Goal: Information Seeking & Learning: Learn about a topic

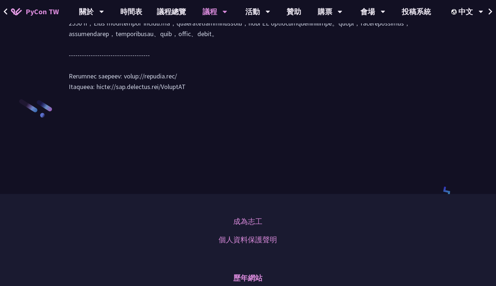
scroll to position [1242, 0]
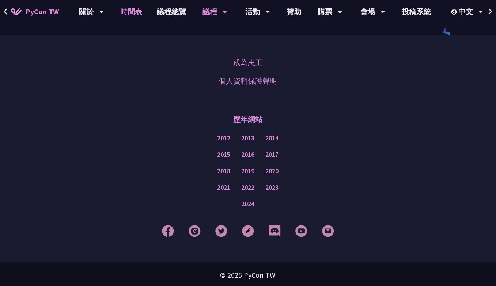
click at [134, 8] on link "時間表" at bounding box center [131, 11] width 37 height 23
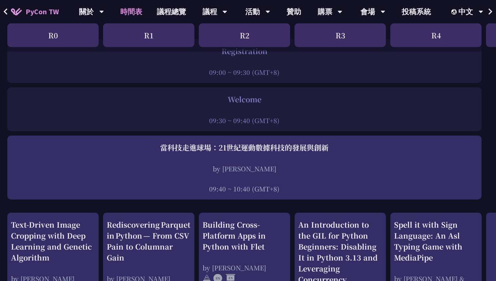
scroll to position [36, 0]
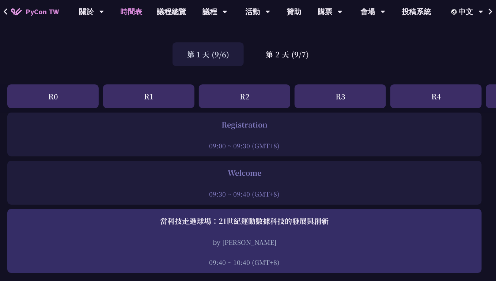
click at [62, 87] on div "R0" at bounding box center [52, 96] width 91 height 24
click at [160, 100] on div "R1" at bounding box center [148, 96] width 91 height 24
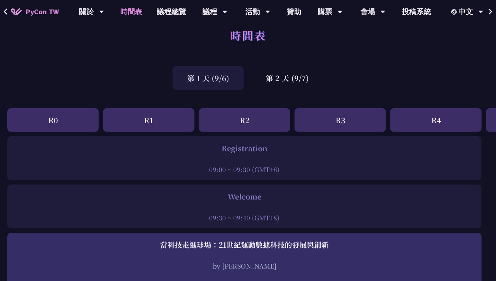
scroll to position [0, 0]
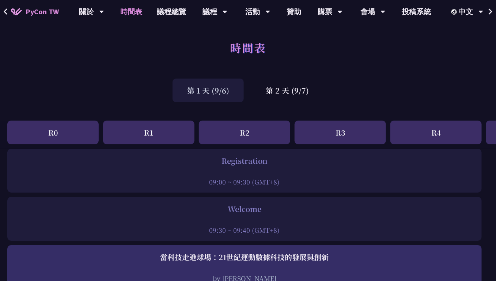
click at [274, 172] on div at bounding box center [244, 171] width 467 height 11
drag, startPoint x: 275, startPoint y: 167, endPoint x: 263, endPoint y: 166, distance: 11.7
click at [263, 166] on div at bounding box center [244, 171] width 467 height 11
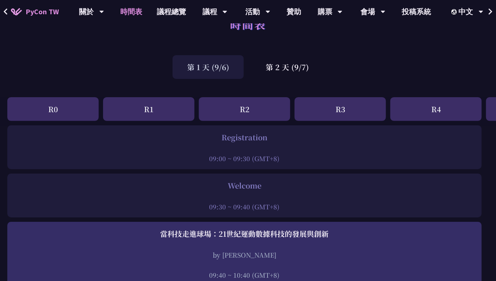
scroll to position [36, 0]
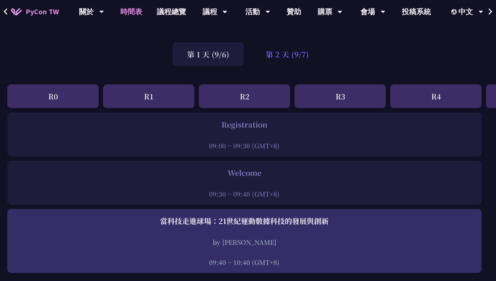
click at [275, 50] on div "第 2 天 (9/7)" at bounding box center [287, 54] width 72 height 24
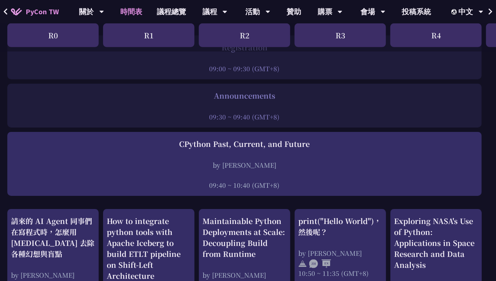
scroll to position [0, 0]
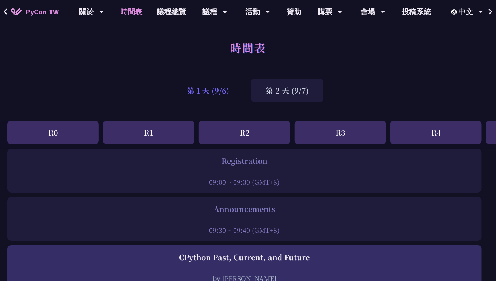
click at [217, 95] on div "第 1 天 (9/6)" at bounding box center [207, 91] width 71 height 24
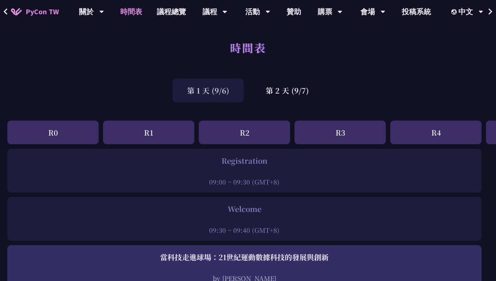
click at [237, 132] on div "R2" at bounding box center [244, 133] width 91 height 24
click at [171, 14] on link "議程總覽" at bounding box center [171, 11] width 44 height 23
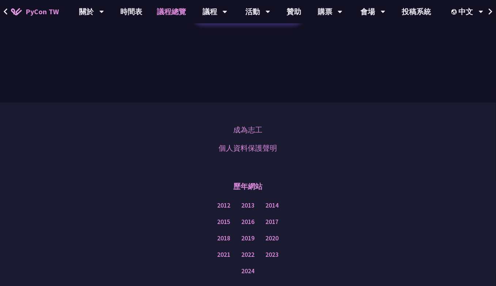
scroll to position [900, 0]
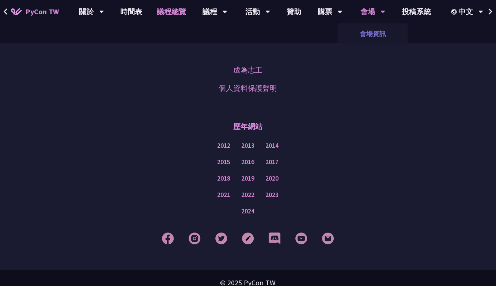
click at [380, 33] on link "會場資訊" at bounding box center [373, 33] width 70 height 17
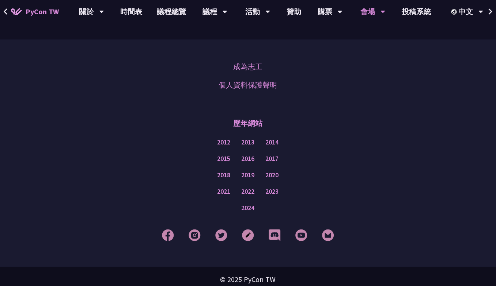
scroll to position [712, 0]
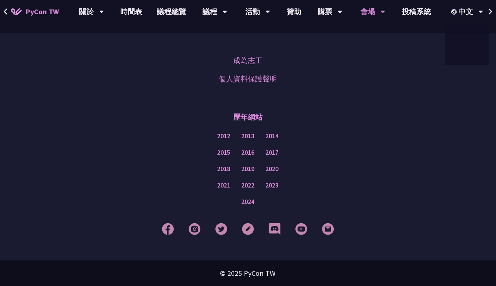
click at [489, 12] on icon at bounding box center [490, 11] width 4 height 6
click at [492, 10] on icon at bounding box center [490, 11] width 5 height 7
click at [144, 15] on link "時間表" at bounding box center [131, 11] width 37 height 23
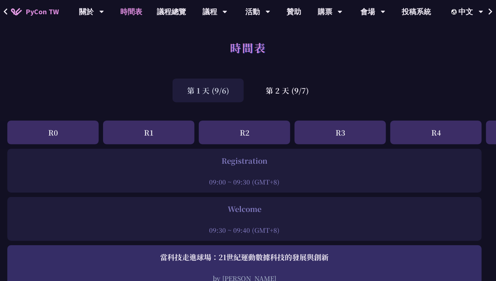
drag, startPoint x: 39, startPoint y: 130, endPoint x: 329, endPoint y: 130, distance: 290.4
click at [329, 130] on div "R0 R1 R2 R3 R4 Sprint / OST Tutorial Young / Post" at bounding box center [388, 135] width 776 height 28
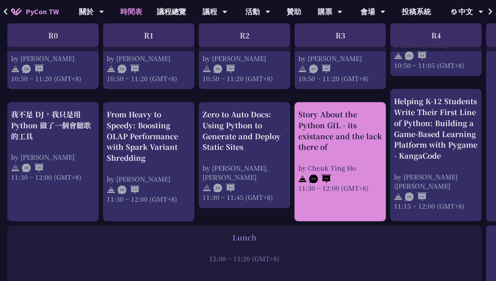
scroll to position [365, 0]
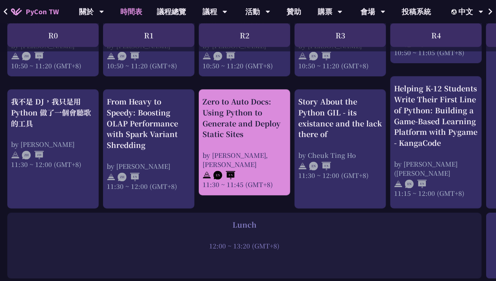
click at [220, 174] on img at bounding box center [224, 175] width 22 height 9
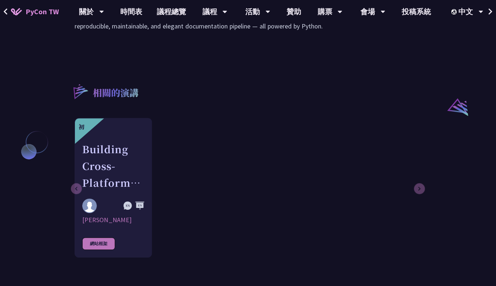
scroll to position [621, 0]
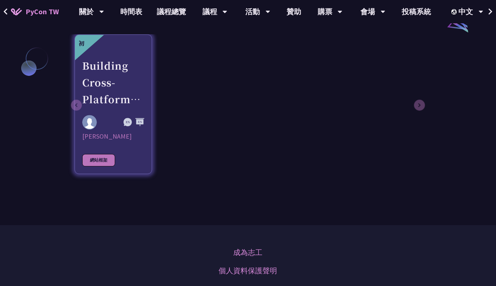
click at [95, 158] on div "網站框架" at bounding box center [98, 160] width 33 height 12
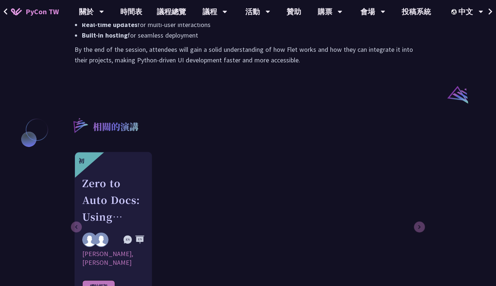
scroll to position [584, 0]
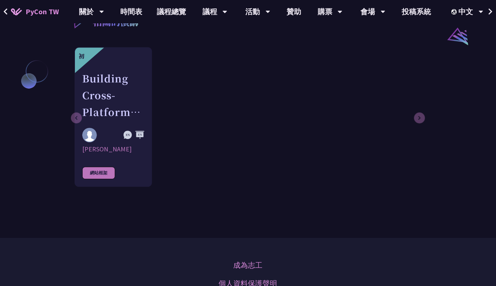
scroll to position [584, 0]
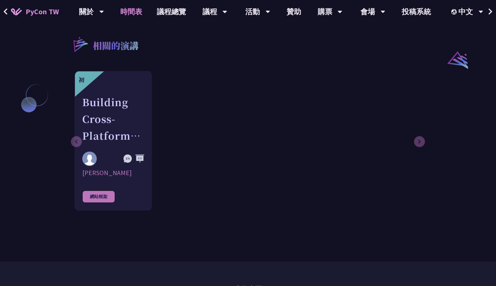
click at [137, 11] on link "時間表" at bounding box center [131, 11] width 37 height 23
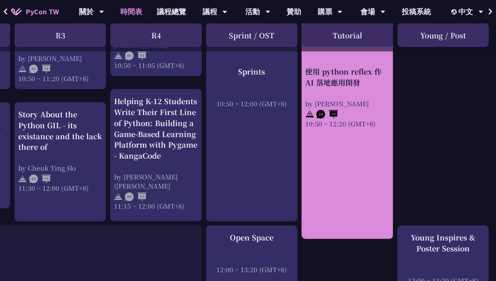
scroll to position [365, 280]
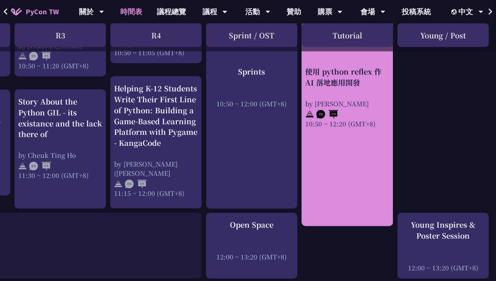
click at [351, 172] on div "使用 python reflex 作 AI 落地應用開發 by Milo Chen 10:50 ~ 12:20 (GMT+8)" at bounding box center [347, 91] width 91 height 269
click at [355, 142] on div "使用 python reflex 作 AI 落地應用開發 by Milo Chen 10:50 ~ 12:20 (GMT+8)" at bounding box center [347, 91] width 91 height 269
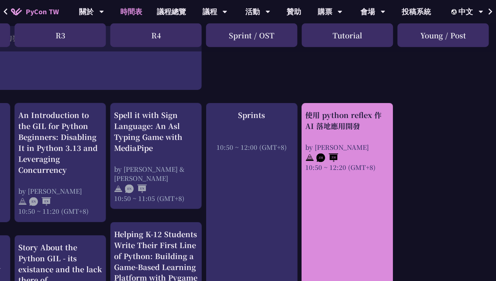
click at [334, 113] on div "使用 python reflex 作 AI 落地應用開發" at bounding box center [347, 121] width 84 height 22
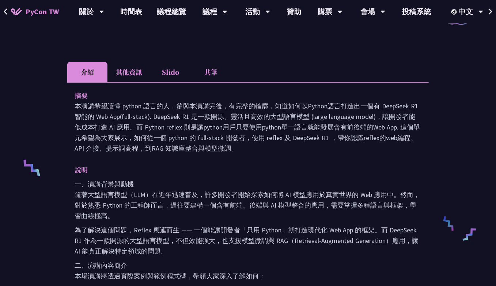
scroll to position [182, 0]
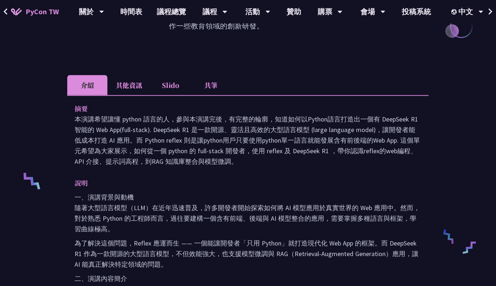
click at [199, 78] on li "共筆" at bounding box center [211, 85] width 40 height 20
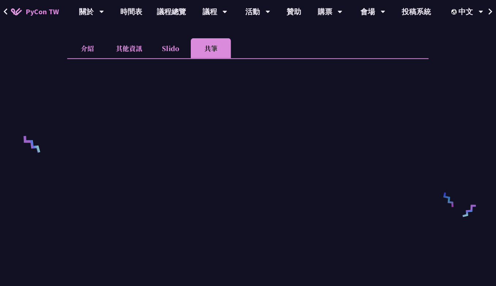
scroll to position [146, 0]
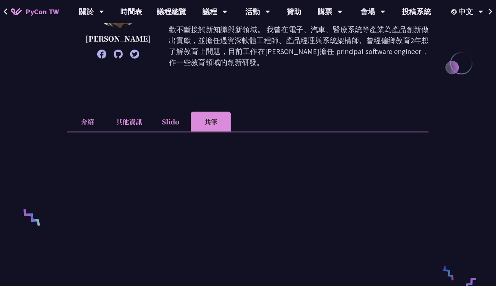
click at [167, 112] on li "Slido" at bounding box center [170, 122] width 40 height 20
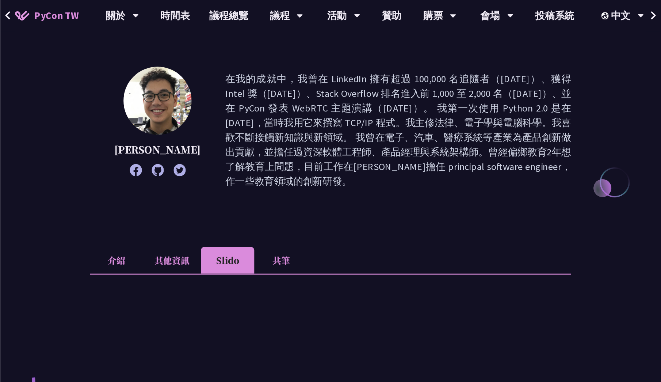
scroll to position [73, 0]
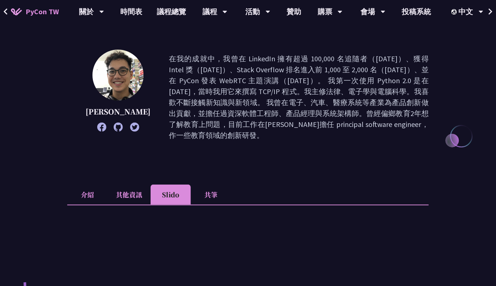
click at [131, 185] on li "其他資訊" at bounding box center [128, 195] width 43 height 20
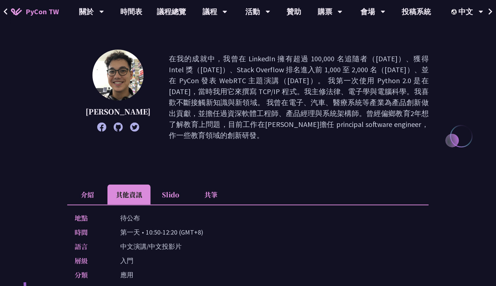
click at [114, 125] on icon at bounding box center [118, 127] width 9 height 9
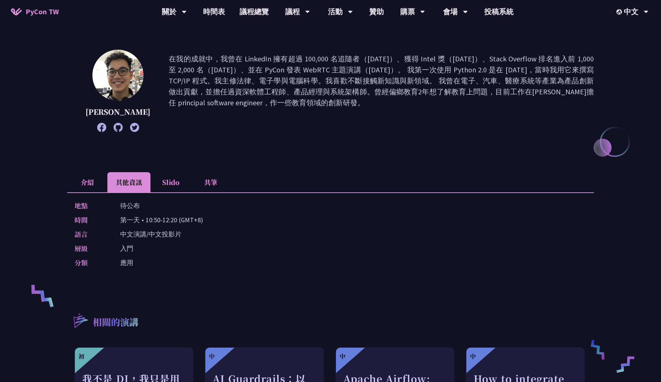
click at [176, 187] on li "Slido" at bounding box center [170, 182] width 40 height 20
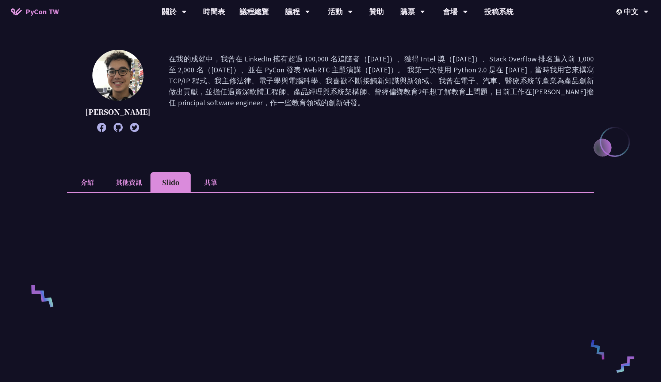
click at [212, 182] on li "共筆" at bounding box center [211, 182] width 40 height 20
drag, startPoint x: 168, startPoint y: 181, endPoint x: 183, endPoint y: 185, distance: 15.9
click at [168, 181] on li "Slido" at bounding box center [170, 182] width 40 height 20
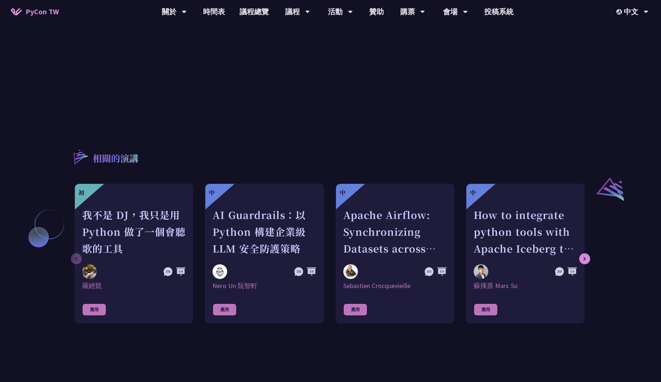
scroll to position [462, 0]
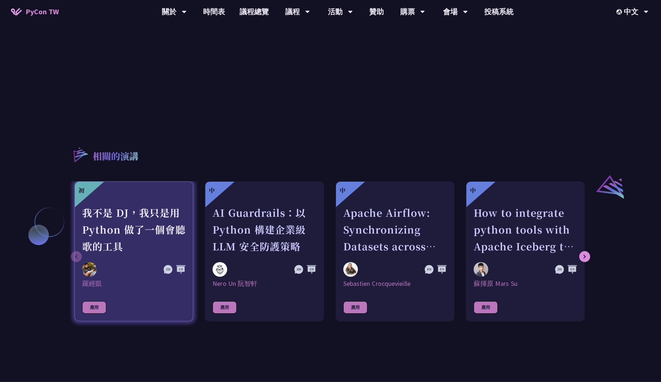
click at [144, 214] on div "我不是 DJ，我只是用 Python 做了一個會聽歌的工具" at bounding box center [133, 229] width 103 height 50
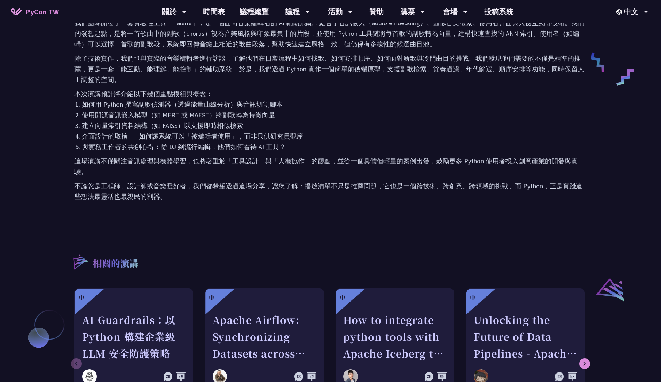
scroll to position [438, 0]
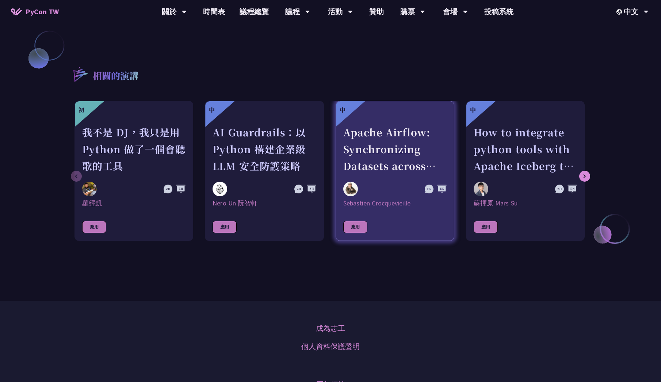
scroll to position [657, 0]
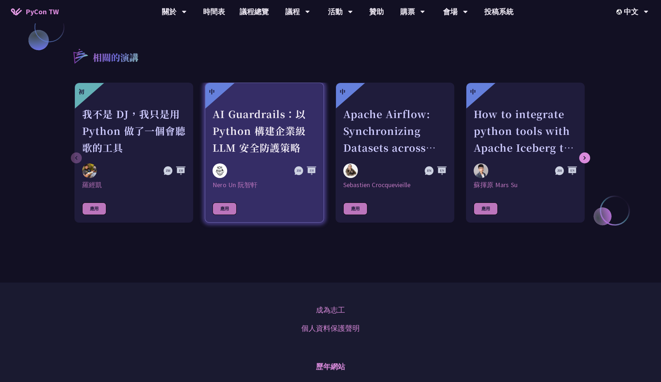
click at [298, 131] on div "AI Guardrails：以 Python 構建企業級 LLM 安全防護策略" at bounding box center [264, 131] width 103 height 50
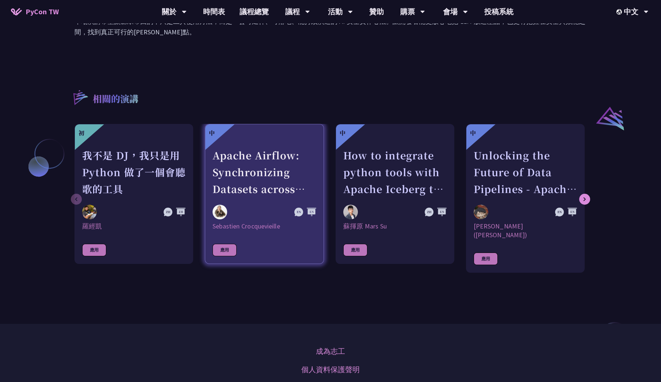
scroll to position [536, 0]
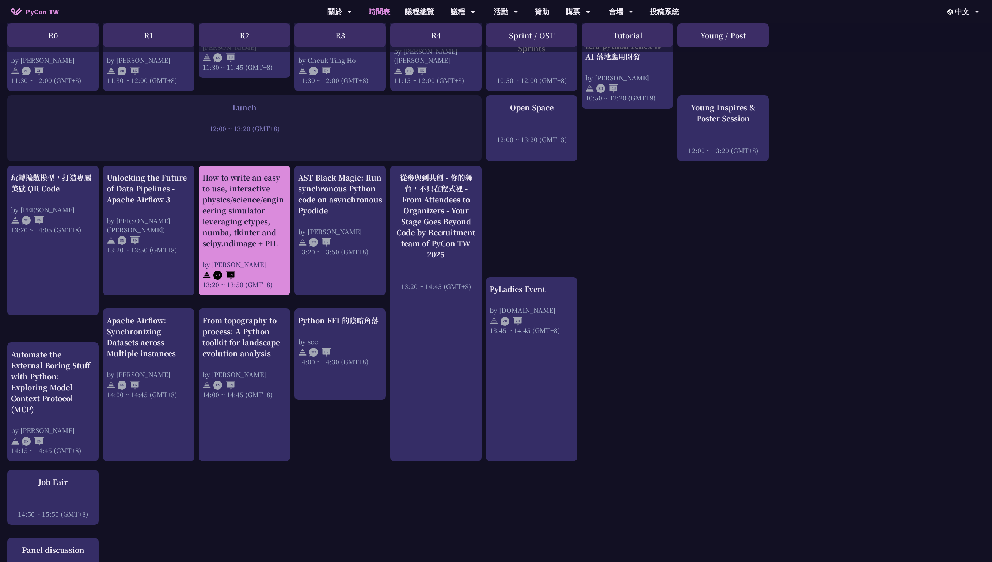
scroll to position [511, 4]
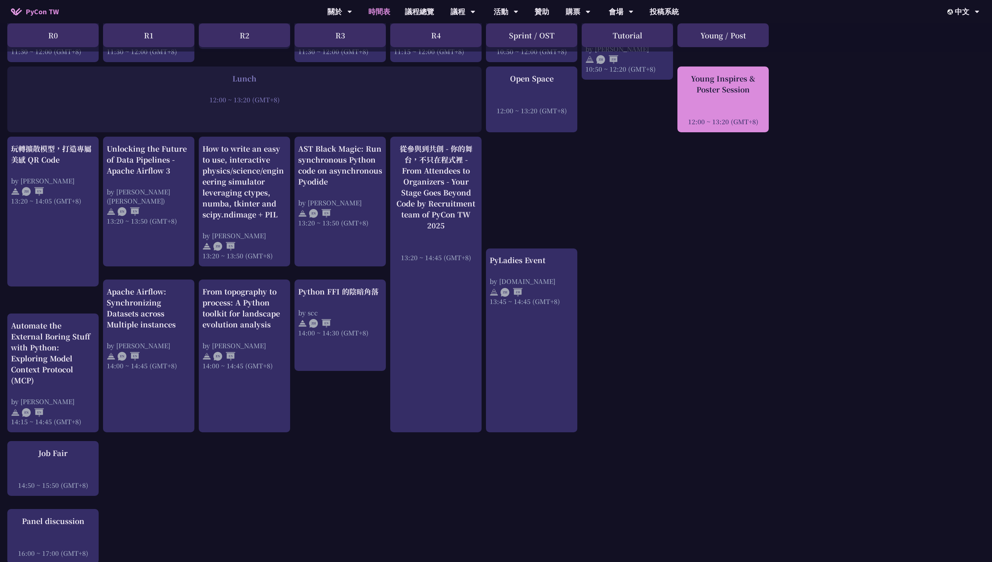
click at [495, 92] on div "Young Inspires & Poster Session" at bounding box center [723, 84] width 84 height 22
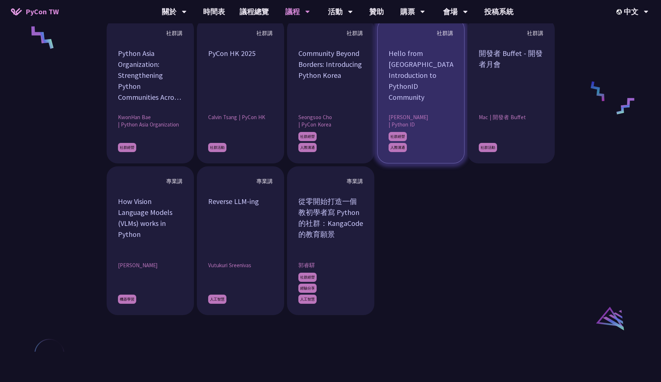
scroll to position [730, 0]
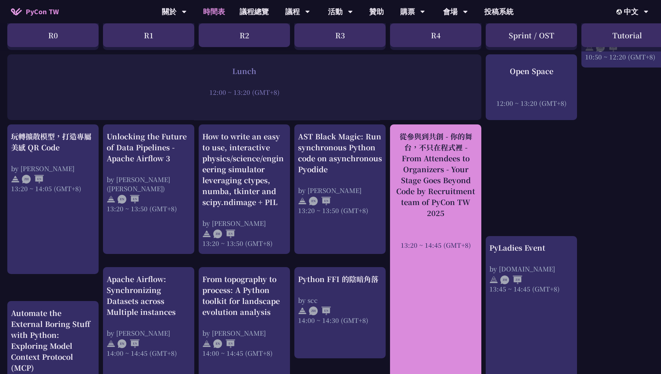
scroll to position [609, 0]
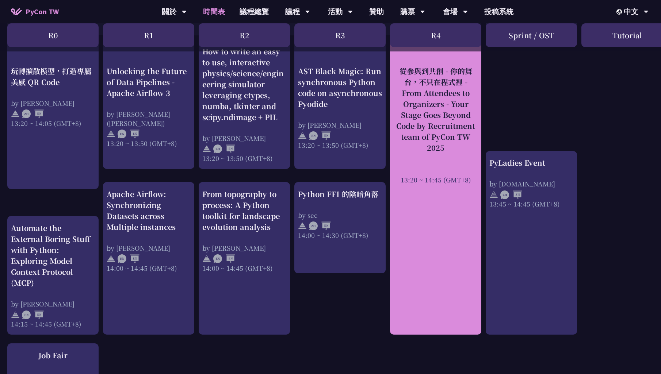
click at [421, 107] on div "從參與到共創 - 你的舞台，不只在程式裡 - From Attendees to Organizers - Your Stage Goes Beyond Co…" at bounding box center [436, 110] width 84 height 88
click at [443, 107] on div "從參與到共創 - 你的舞台，不只在程式裡 - From Attendees to Organizers - Your Stage Goes Beyond Co…" at bounding box center [436, 110] width 84 height 88
click at [430, 69] on div "從參與到共創 - 你的舞台，不只在程式裡 - From Attendees to Organizers - Your Stage Goes Beyond Co…" at bounding box center [436, 110] width 84 height 88
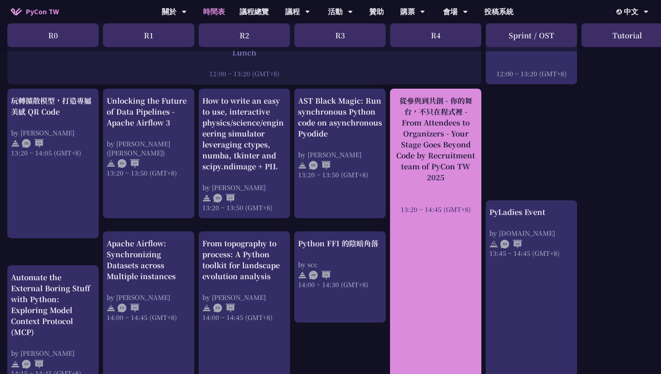
scroll to position [511, 0]
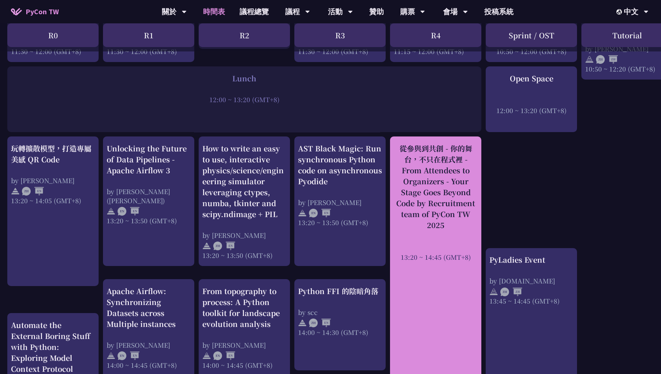
click at [430, 143] on div "從參與到共創 - 你的舞台，不只在程式裡 - From Attendees to Organizers - Your Stage Goes Beyond Co…" at bounding box center [436, 187] width 84 height 88
click at [431, 147] on div "從參與到共創 - 你的舞台，不只在程式裡 - From Attendees to Organizers - Your Stage Goes Beyond Co…" at bounding box center [436, 187] width 84 height 88
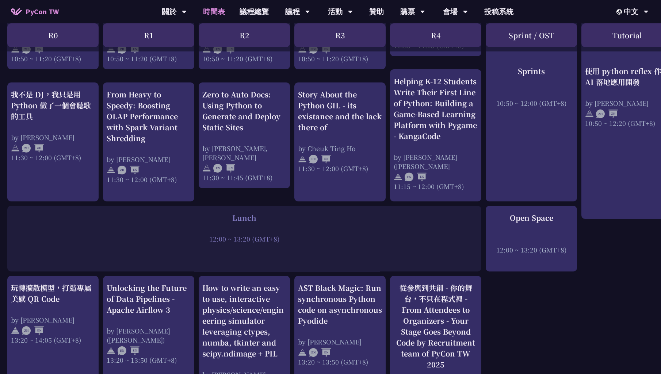
scroll to position [365, 0]
